Goal: Obtain resource: Obtain resource

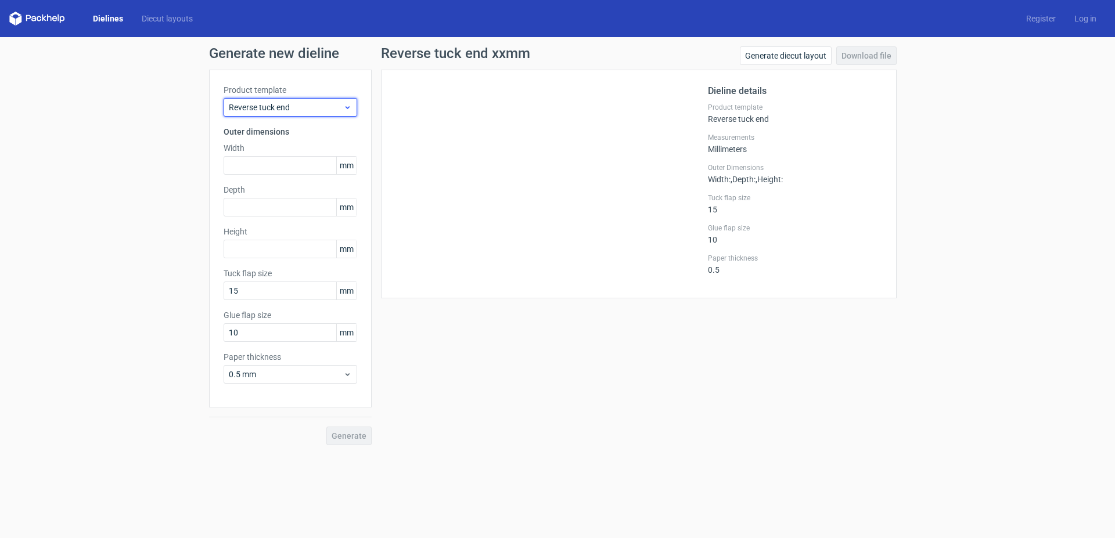
click at [298, 110] on span "Reverse tuck end" at bounding box center [286, 108] width 114 height 12
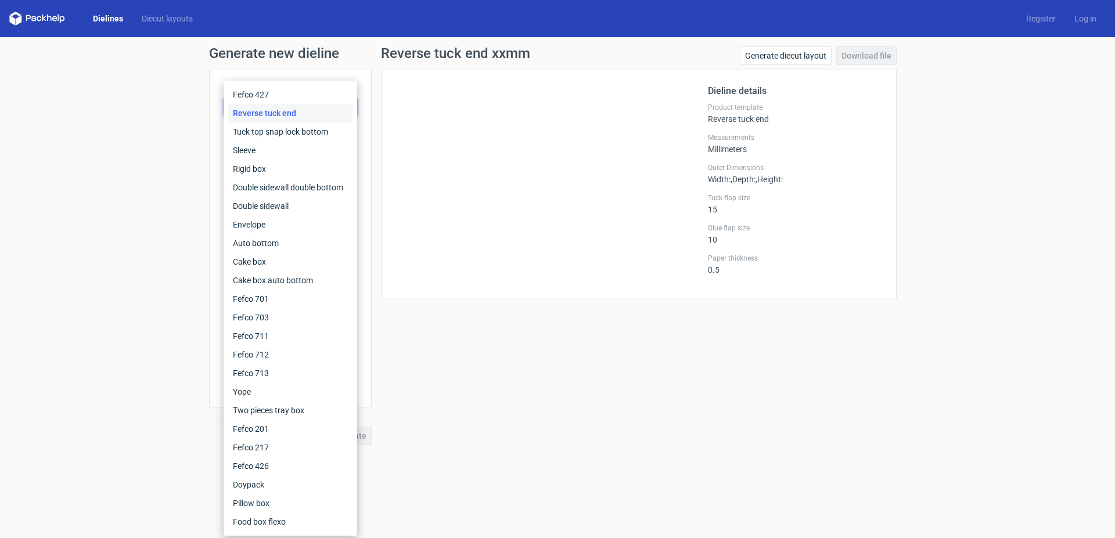
click at [276, 113] on div "Reverse tuck end" at bounding box center [290, 113] width 124 height 19
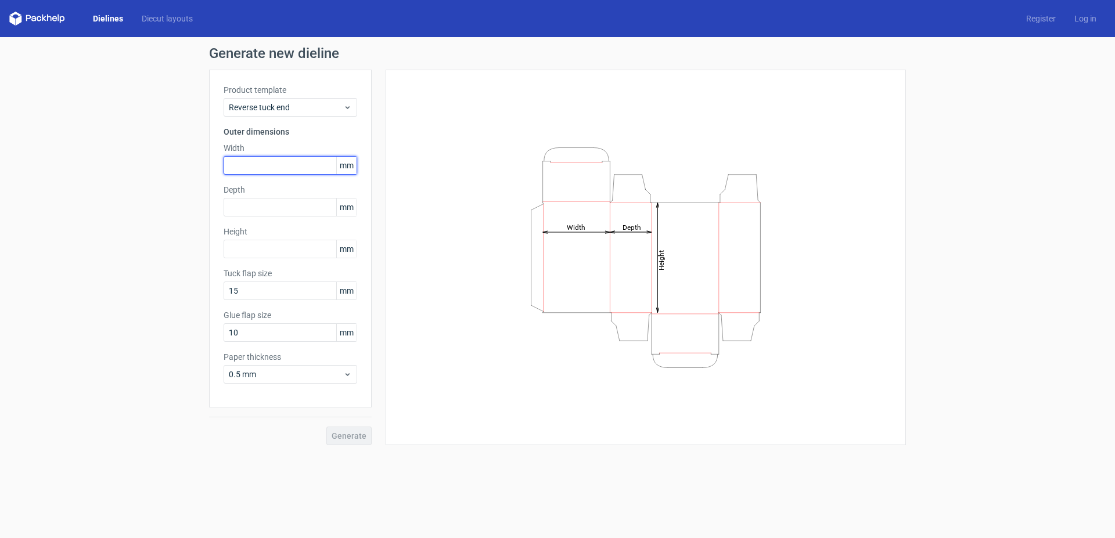
click at [278, 163] on input "text" at bounding box center [291, 165] width 134 height 19
type input "150"
type input "200"
type input "300"
click at [346, 432] on span "Generate" at bounding box center [349, 436] width 35 height 8
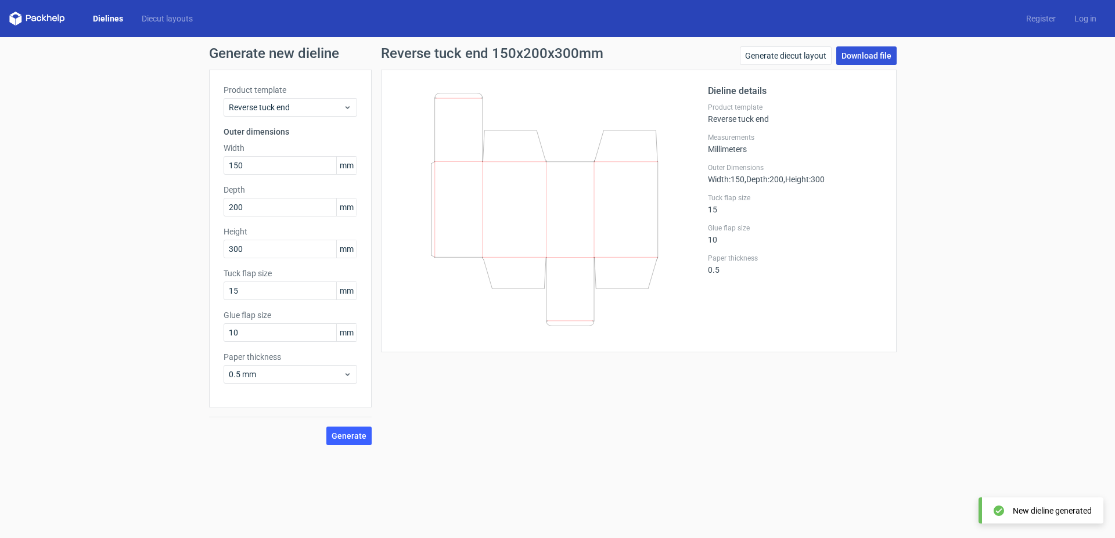
click at [864, 51] on link "Download file" at bounding box center [866, 55] width 60 height 19
click at [767, 58] on link "Generate diecut layout" at bounding box center [786, 55] width 92 height 19
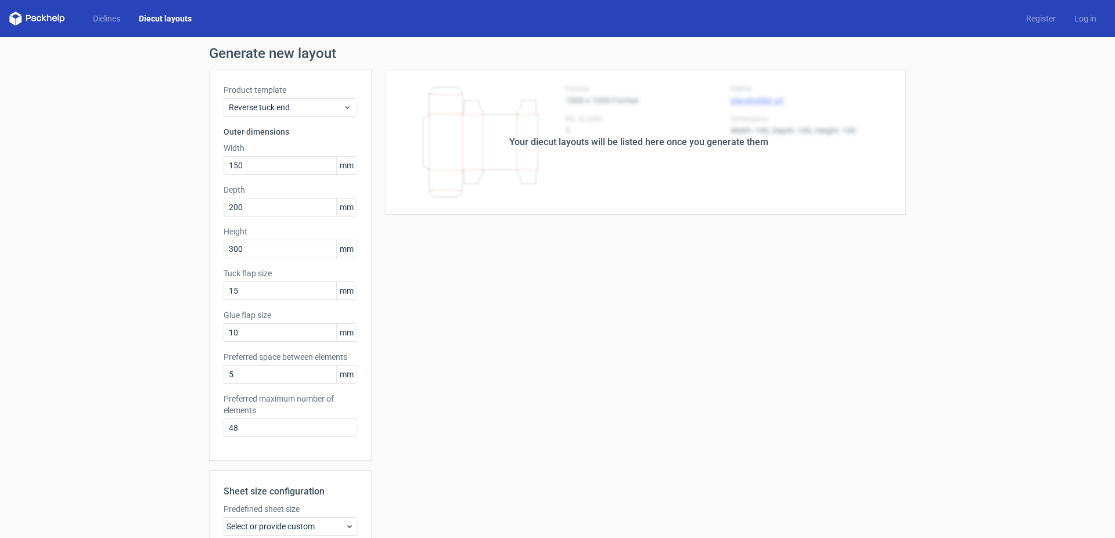
drag, startPoint x: 449, startPoint y: 255, endPoint x: 423, endPoint y: 85, distance: 171.5
click at [43, 22] on icon at bounding box center [37, 19] width 56 height 14
click at [33, 19] on icon at bounding box center [37, 19] width 56 height 14
click at [19, 17] on polygon at bounding box center [19, 20] width 6 height 10
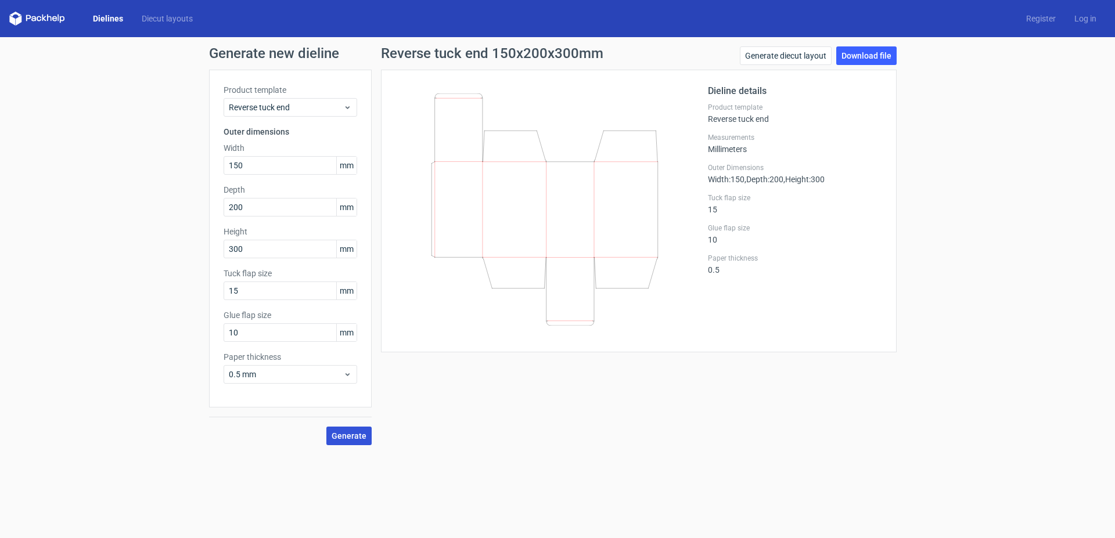
click at [340, 435] on span "Generate" at bounding box center [349, 436] width 35 height 8
drag, startPoint x: 205, startPoint y: 55, endPoint x: 342, endPoint y: 60, distance: 136.6
click at [342, 60] on div "Generate new dieline Product template Reverse tuck end Outer dimensions Width 1…" at bounding box center [557, 246] width 1115 height 418
copy h1 "Generate new dieline"
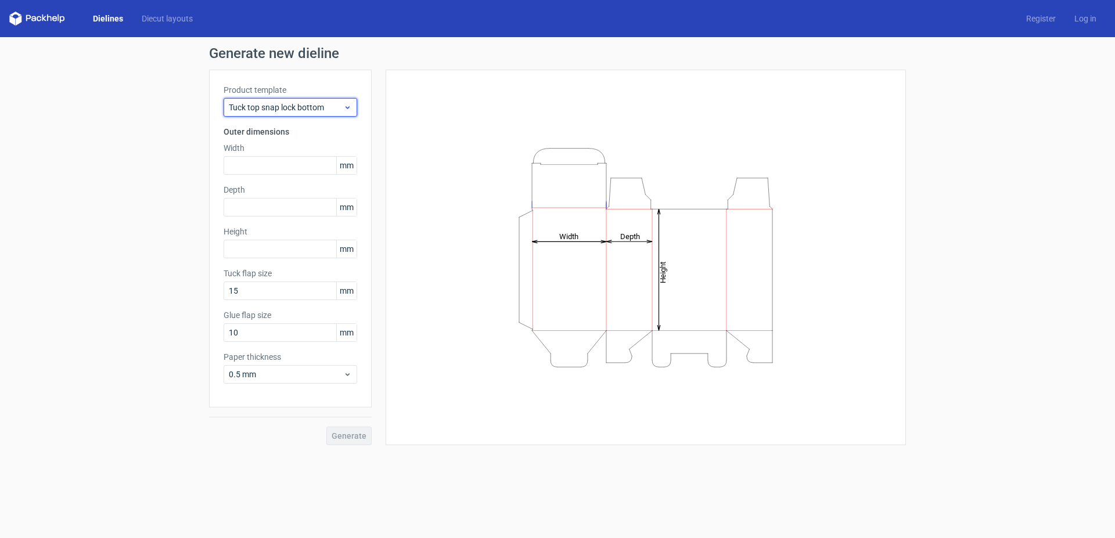
click at [274, 112] on span "Tuck top snap lock bottom" at bounding box center [286, 108] width 114 height 12
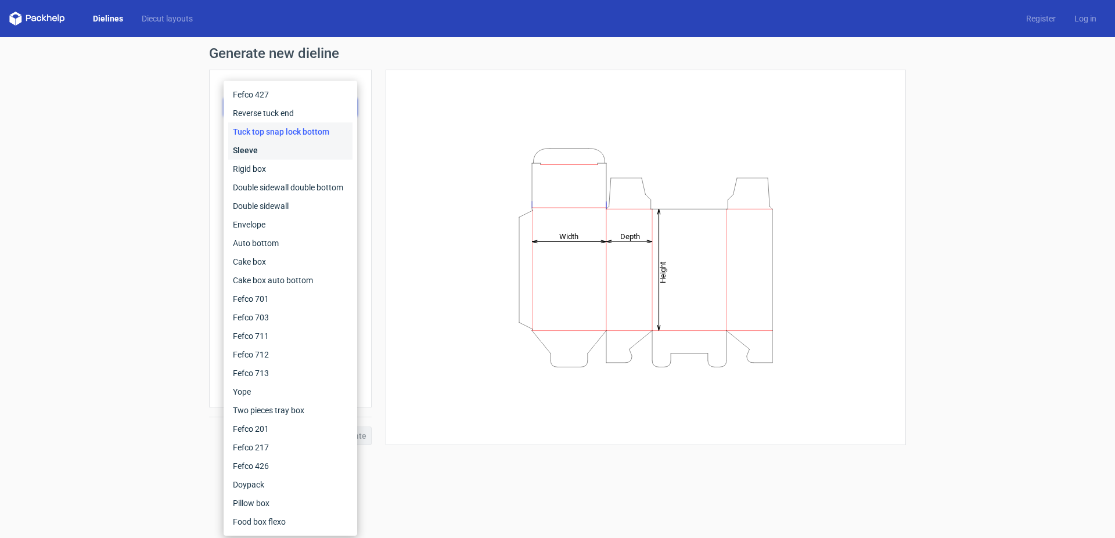
drag, startPoint x: 267, startPoint y: 144, endPoint x: 266, endPoint y: 126, distance: 18.0
click at [266, 135] on div "Fefco 427 Reverse tuck end Tuck top snap lock bottom Sleeve Rigid box Double si…" at bounding box center [290, 308] width 124 height 446
click at [268, 113] on div "Reverse tuck end" at bounding box center [290, 113] width 124 height 19
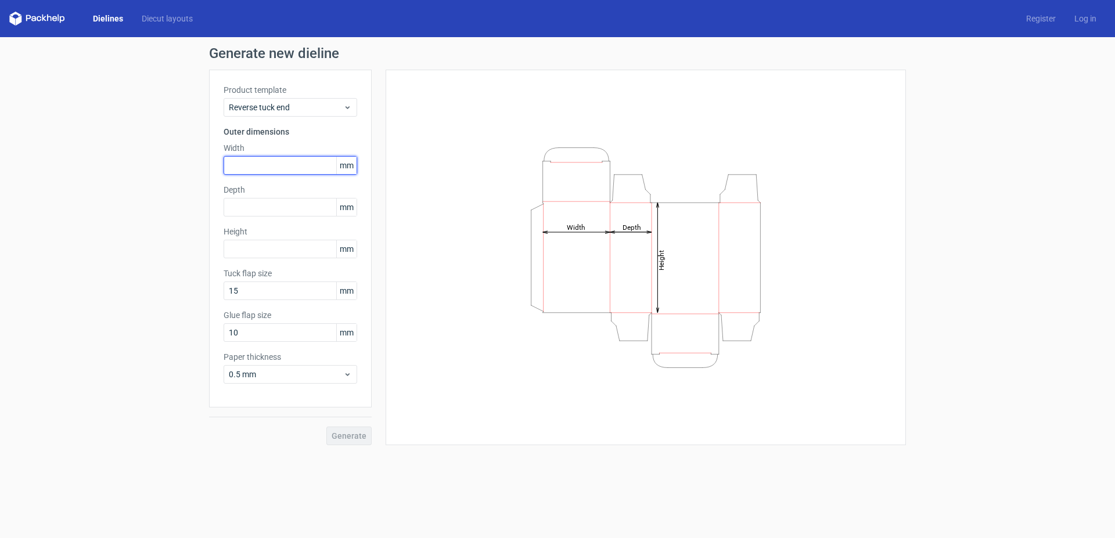
click at [258, 167] on input "text" at bounding box center [291, 165] width 134 height 19
type input "20"
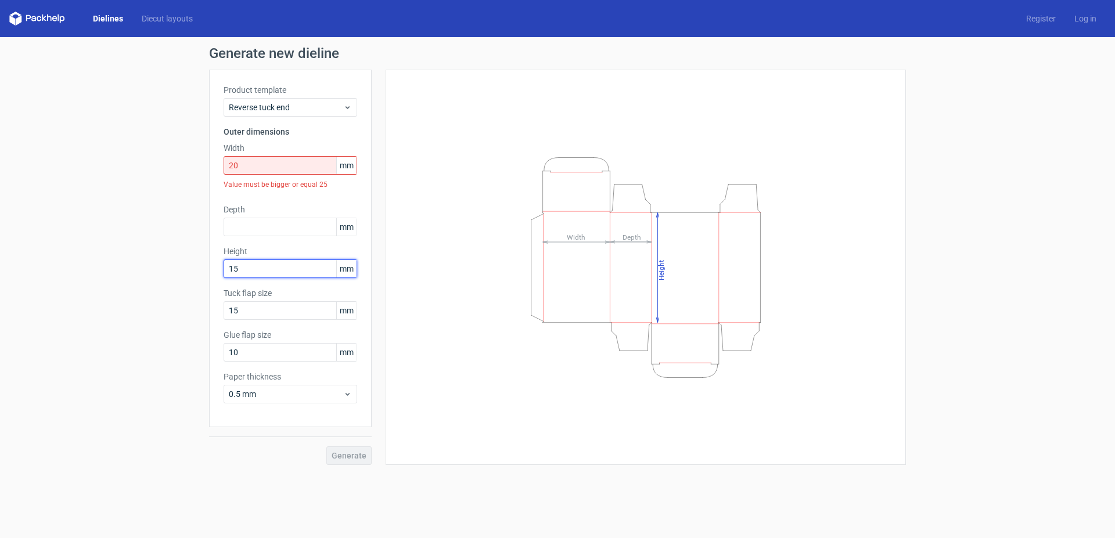
type input "150"
drag, startPoint x: 248, startPoint y: 165, endPoint x: 209, endPoint y: 167, distance: 39.0
click at [224, 167] on input "20" at bounding box center [291, 165] width 134 height 19
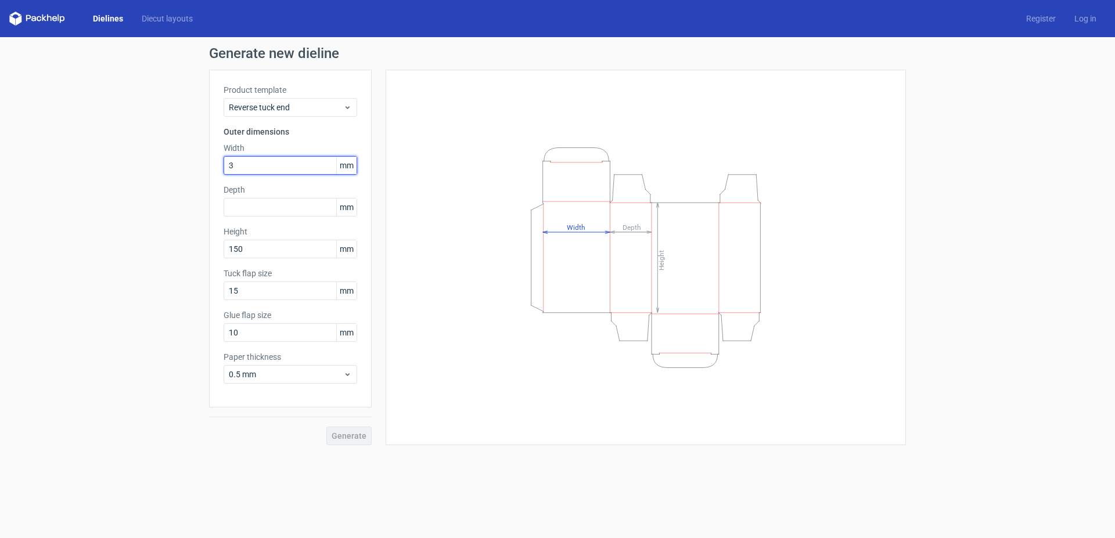
type input "30"
type input "40"
click at [346, 433] on span "Generate" at bounding box center [349, 436] width 35 height 8
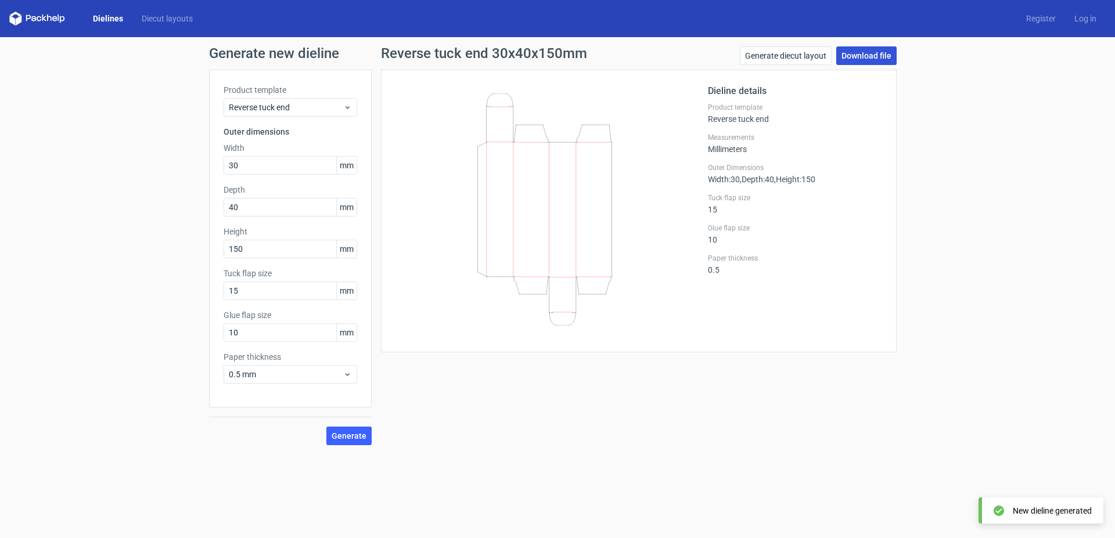
click at [856, 58] on link "Download file" at bounding box center [866, 55] width 60 height 19
click at [808, 52] on link "Generate diecut layout" at bounding box center [786, 55] width 92 height 19
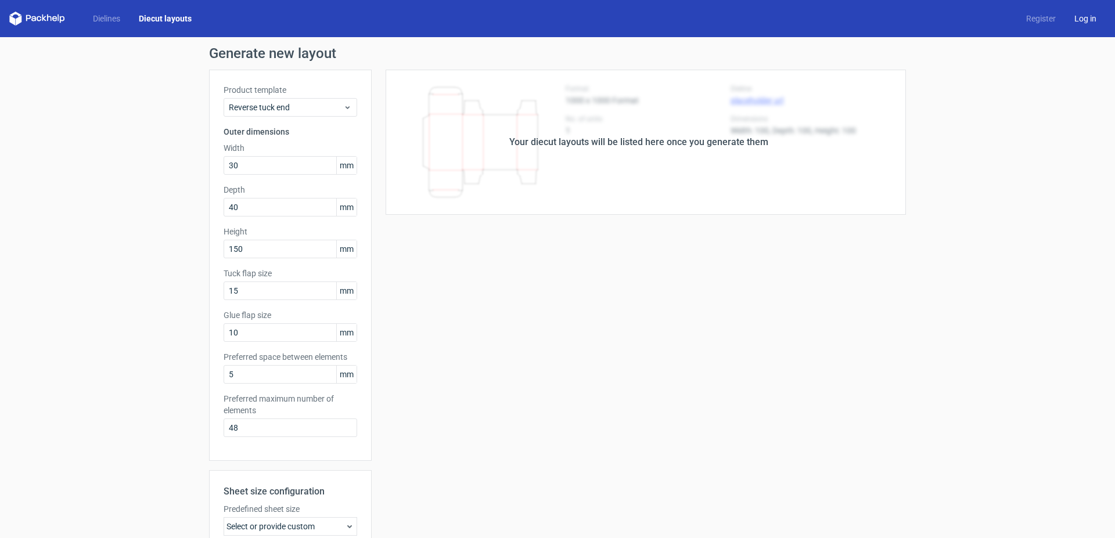
click at [1071, 21] on link "Log in" at bounding box center [1085, 19] width 41 height 12
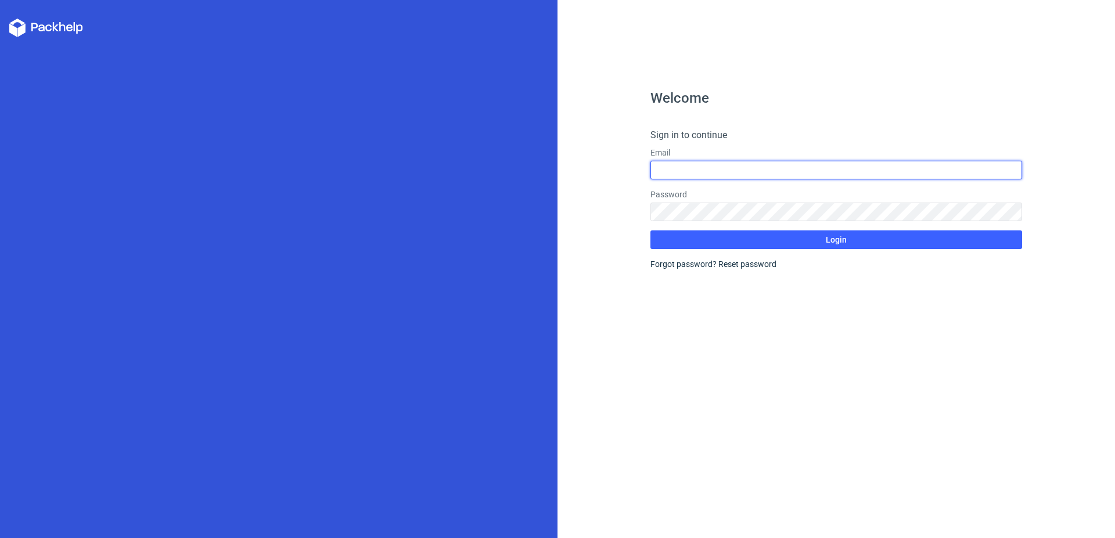
click at [688, 174] on input "text" at bounding box center [837, 170] width 372 height 19
type input "grafika@laborell.pl"
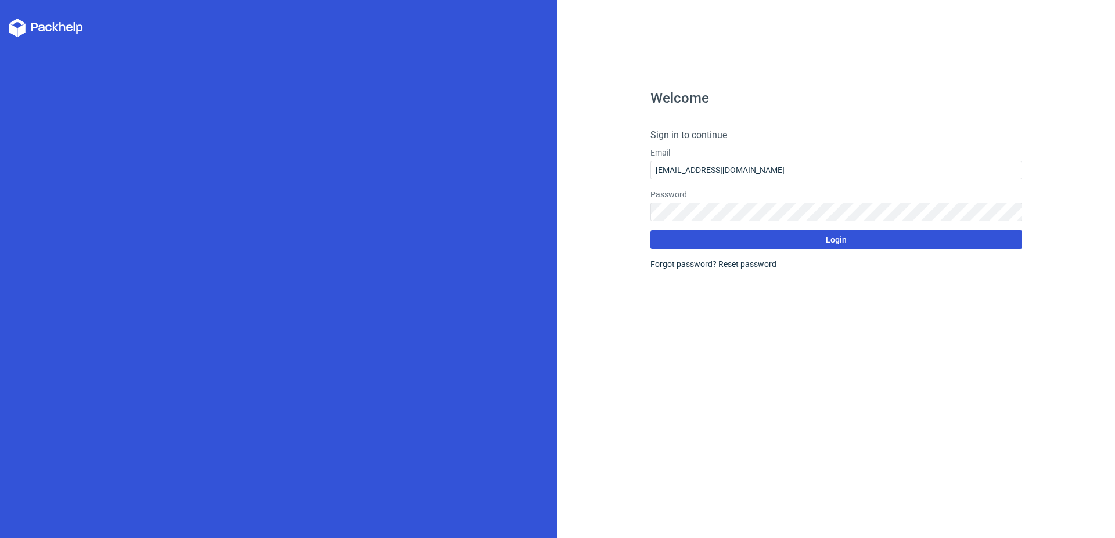
click at [734, 235] on form "Sign in to continue Email grafika@laborell.pl Password Login Forgot password? R…" at bounding box center [837, 199] width 372 height 142
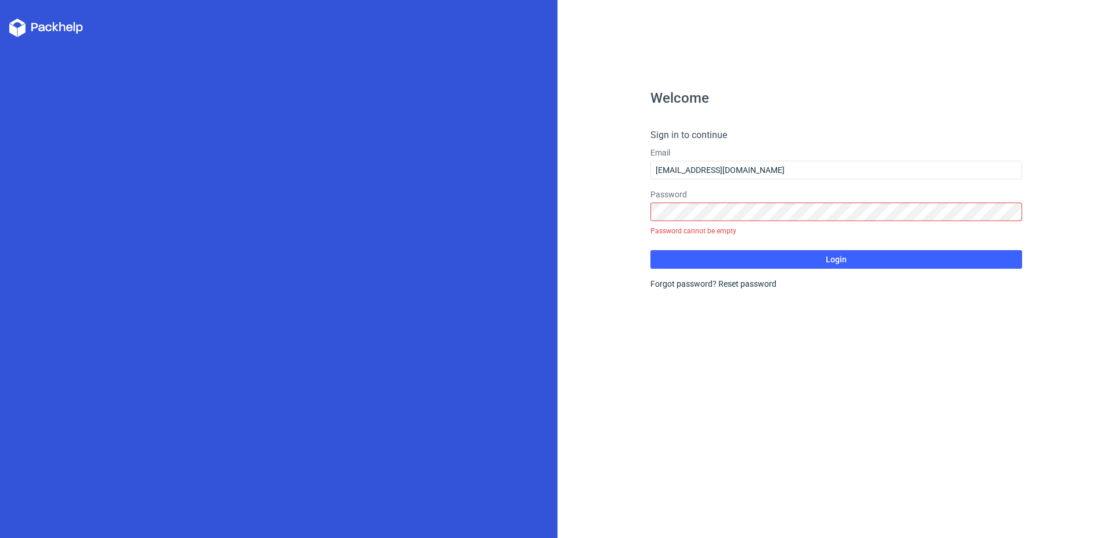
click at [38, 31] on icon at bounding box center [46, 28] width 74 height 19
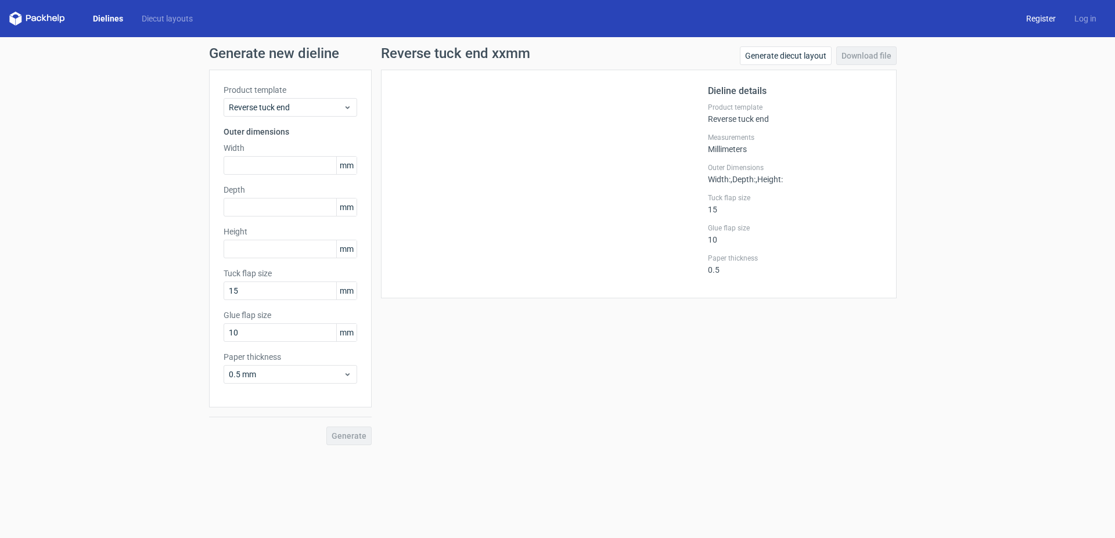
click at [1037, 13] on link "Register" at bounding box center [1041, 19] width 48 height 12
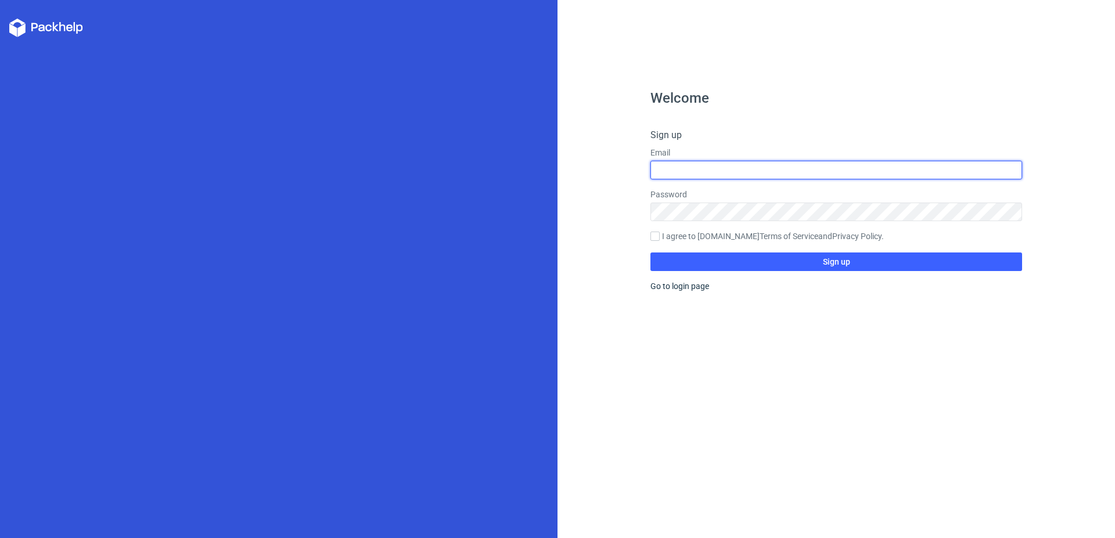
click at [664, 179] on input "text" at bounding box center [837, 170] width 372 height 19
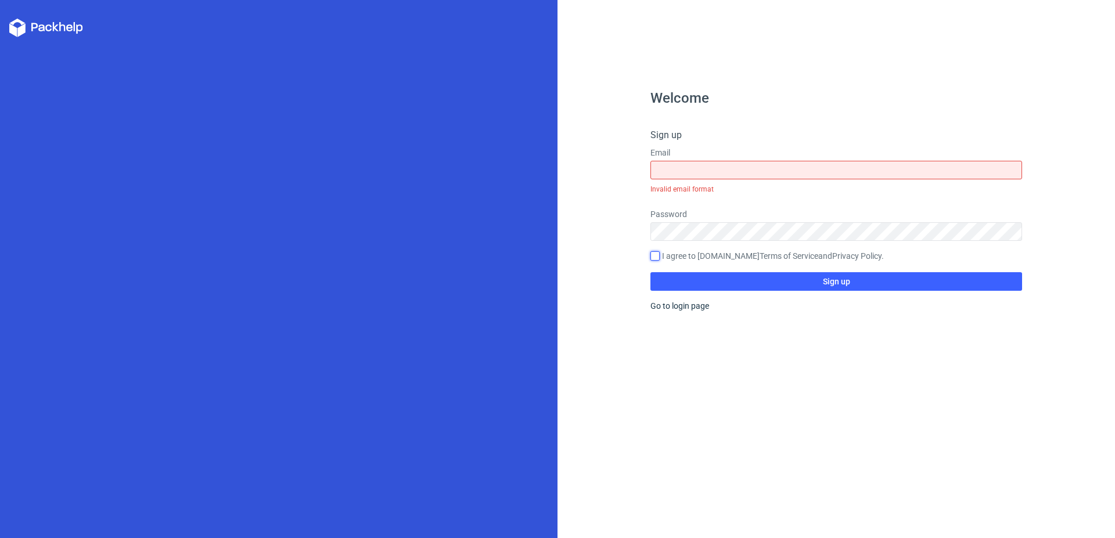
click at [658, 238] on form "Sign up Email Invalid email format Password I agree to Packhelp.com Terms of Se…" at bounding box center [837, 209] width 372 height 163
click at [656, 258] on input "I agree to Packhelp.com Terms of Service and Privacy Policy ." at bounding box center [655, 255] width 9 height 9
checkbox input "true"
click at [668, 176] on input "text" at bounding box center [837, 170] width 372 height 19
type input "grafika@laborell.pl"
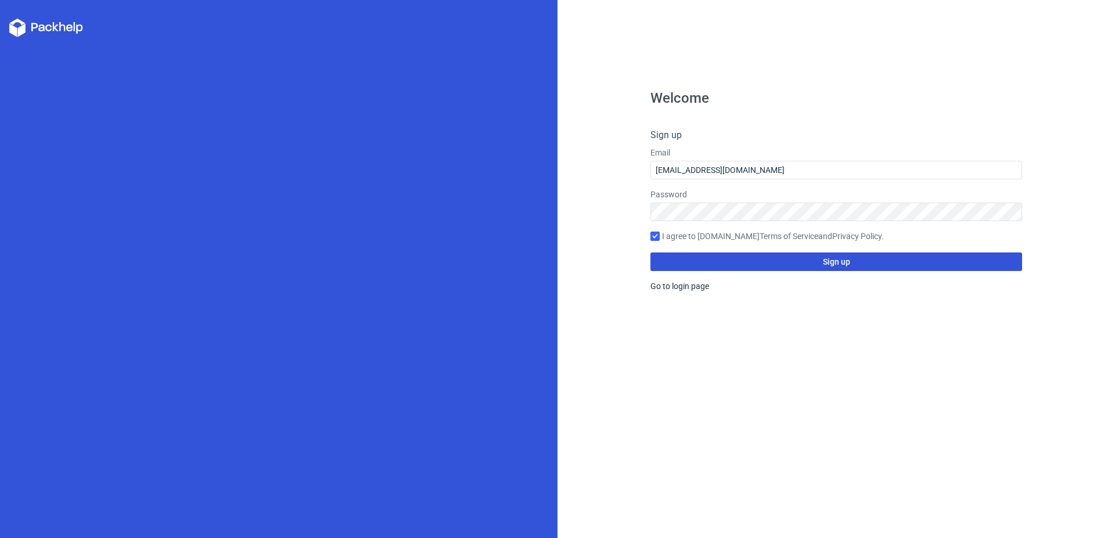
click at [828, 260] on span "Sign up" at bounding box center [836, 262] width 27 height 8
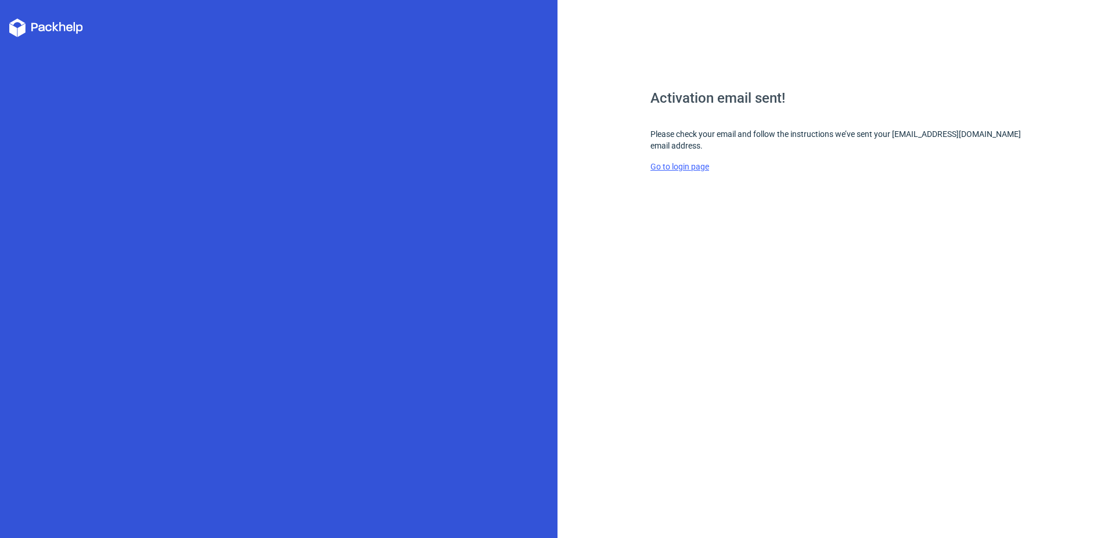
click at [685, 162] on link "Go to login page" at bounding box center [680, 166] width 59 height 9
